Goal: Information Seeking & Learning: Stay updated

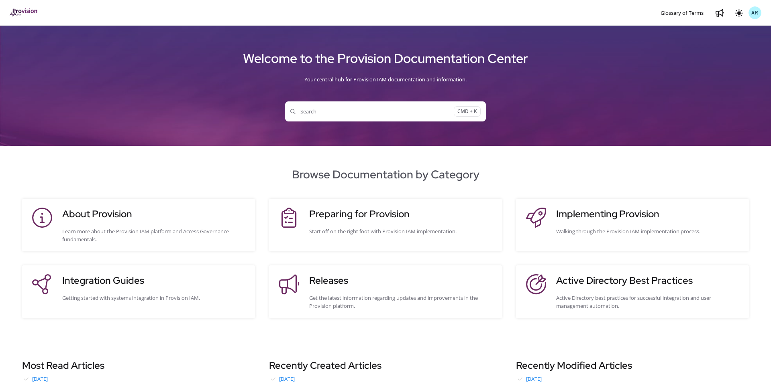
scroll to position [173, 0]
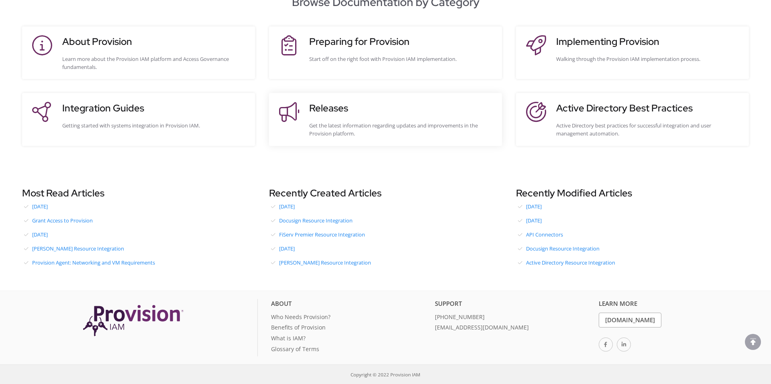
click at [343, 122] on div "Get the latest information regarding updates and improvements in the Provision …" at bounding box center [401, 130] width 185 height 16
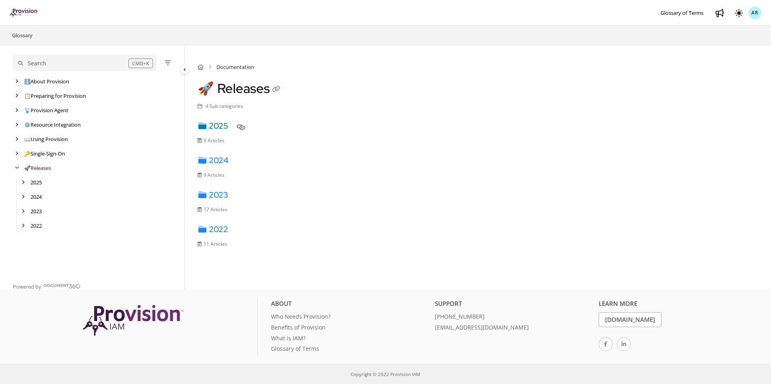
click at [220, 126] on link "2025" at bounding box center [212, 126] width 31 height 10
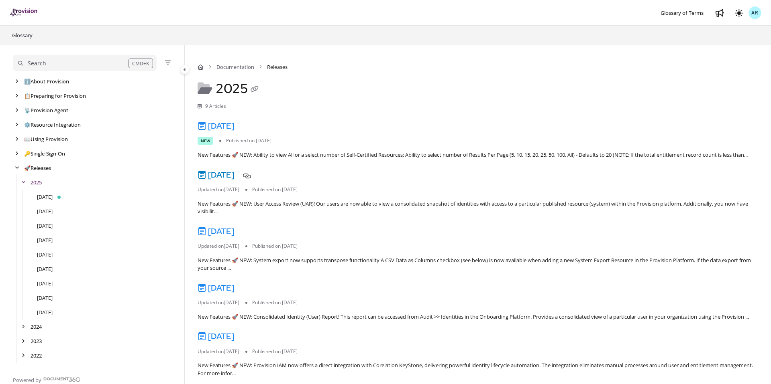
click at [233, 180] on link "[DATE]" at bounding box center [215, 175] width 37 height 10
click at [234, 127] on link "[DATE]" at bounding box center [215, 126] width 37 height 10
click at [231, 237] on link "[DATE]" at bounding box center [215, 231] width 37 height 10
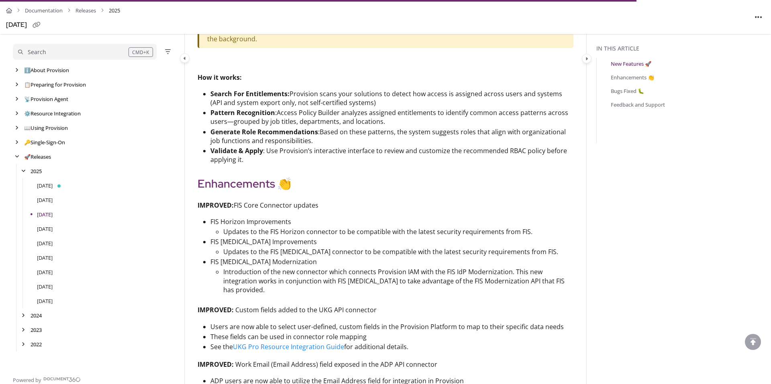
scroll to position [1543, 0]
